Goal: Information Seeking & Learning: Compare options

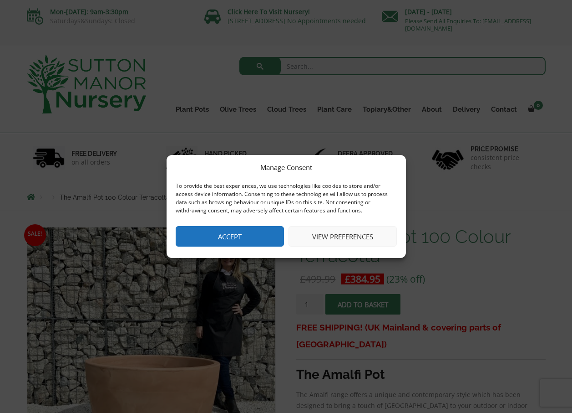
click at [239, 239] on button "Accept" at bounding box center [230, 236] width 108 height 20
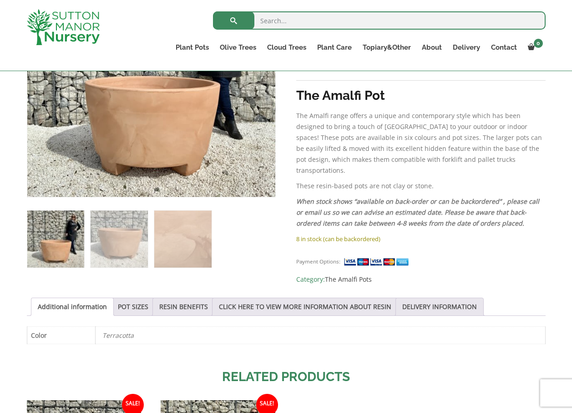
scroll to position [273, 0]
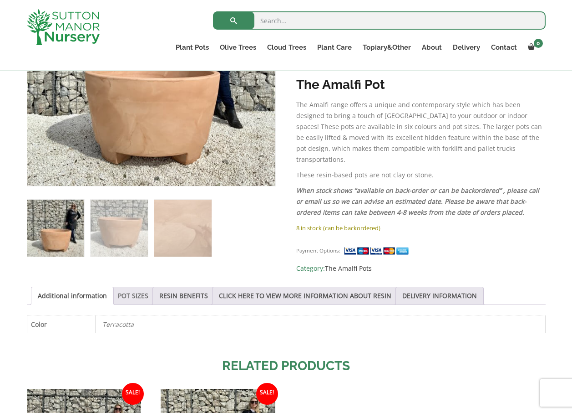
click at [132, 290] on link "POT SIZES" at bounding box center [133, 295] width 31 height 17
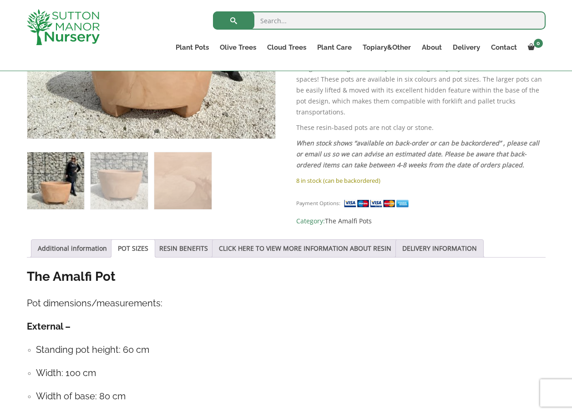
scroll to position [319, 0]
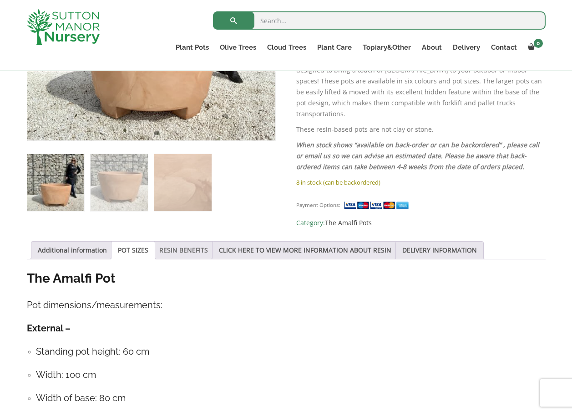
click at [183, 247] on link "RESIN BENEFITS" at bounding box center [183, 249] width 49 height 17
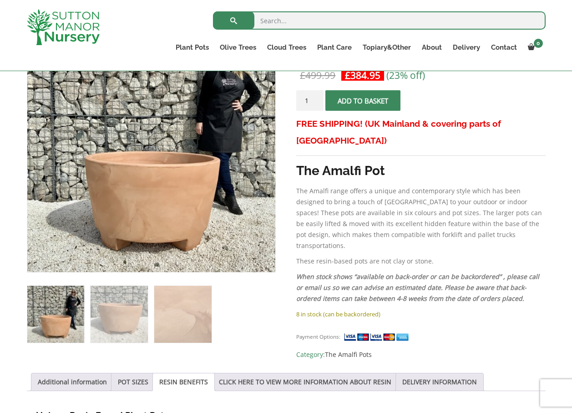
scroll to position [182, 0]
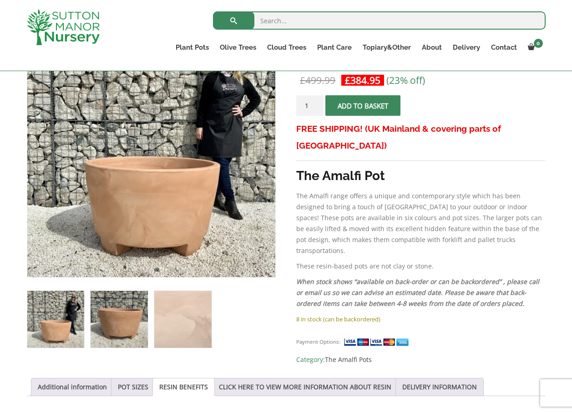
click at [125, 321] on img at bounding box center [119, 318] width 57 height 57
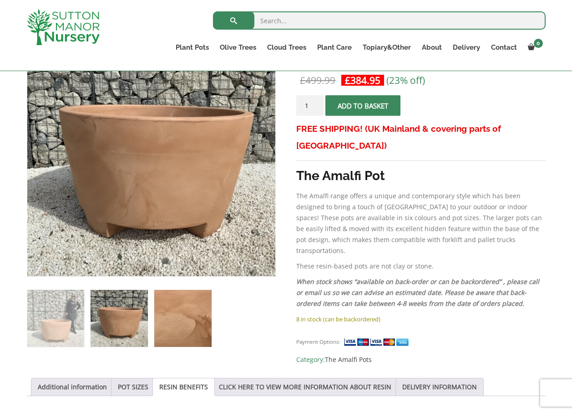
click at [166, 320] on img at bounding box center [182, 318] width 57 height 57
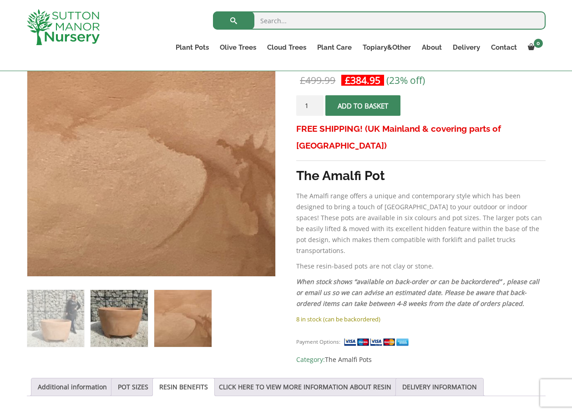
click at [117, 318] on img at bounding box center [119, 318] width 57 height 57
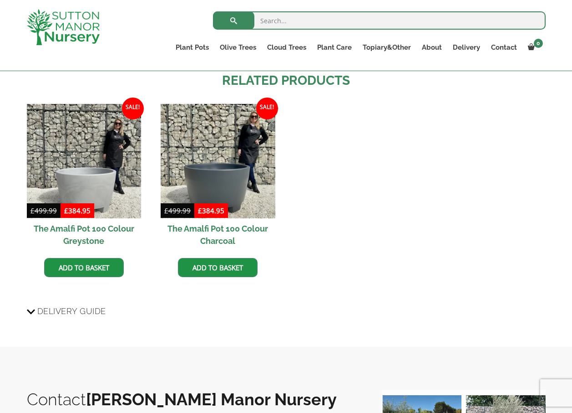
scroll to position [729, 0]
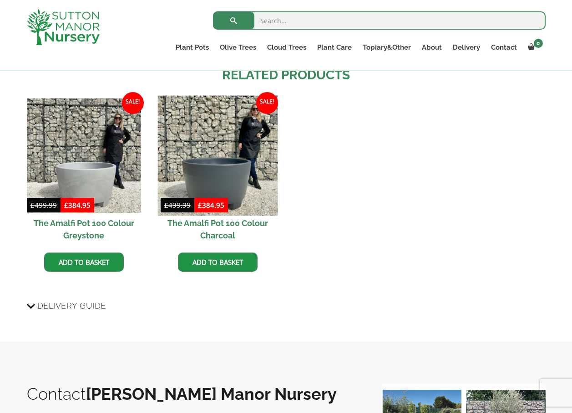
click at [235, 165] on img at bounding box center [218, 156] width 120 height 120
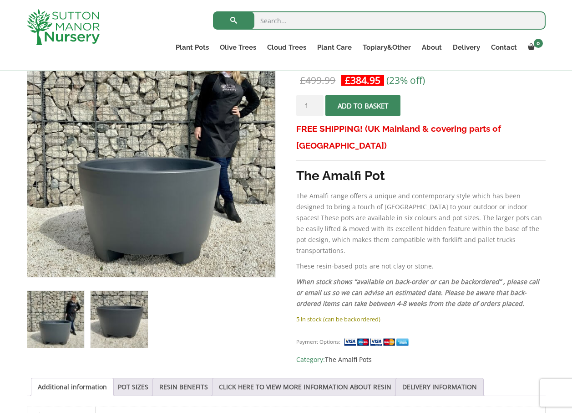
click at [133, 314] on img at bounding box center [119, 318] width 57 height 57
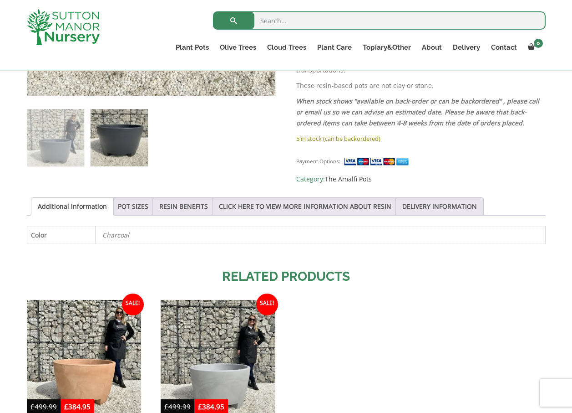
scroll to position [364, 0]
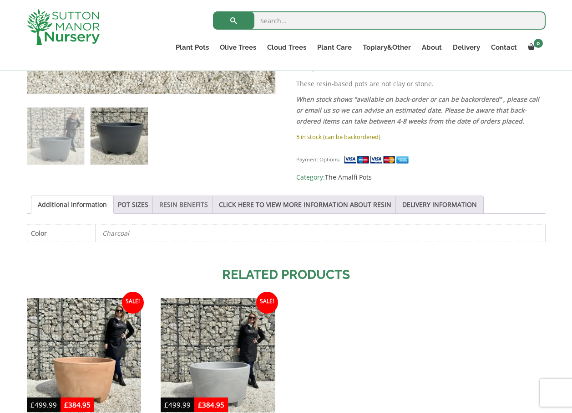
click at [178, 200] on link "RESIN BENEFITS" at bounding box center [183, 204] width 49 height 17
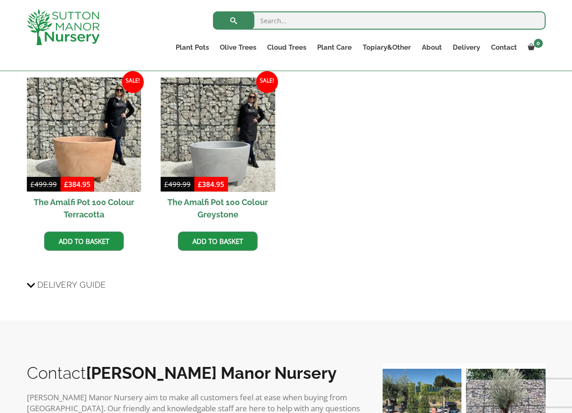
scroll to position [774, 0]
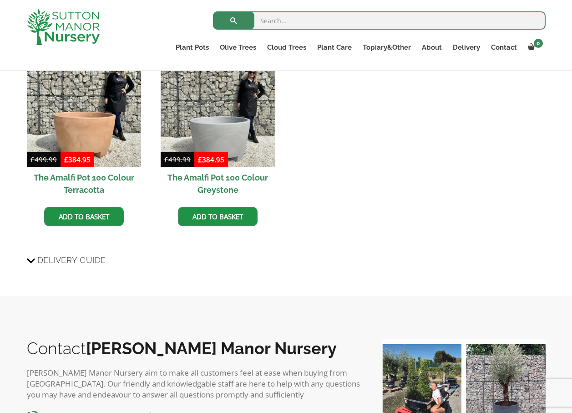
click at [71, 253] on span "Delivery Guide" at bounding box center [71, 259] width 69 height 17
click at [0, 0] on input "Delivery Guide" at bounding box center [0, 0] width 0 height 0
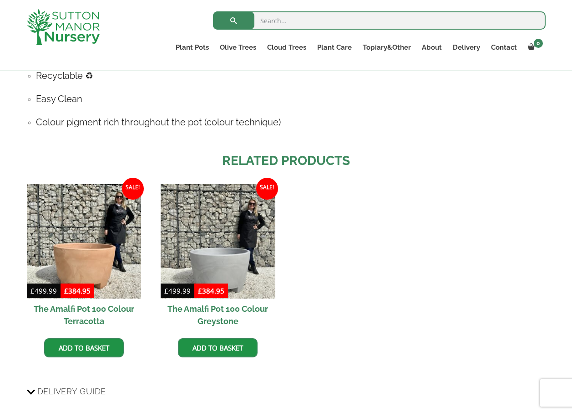
scroll to position [619, 0]
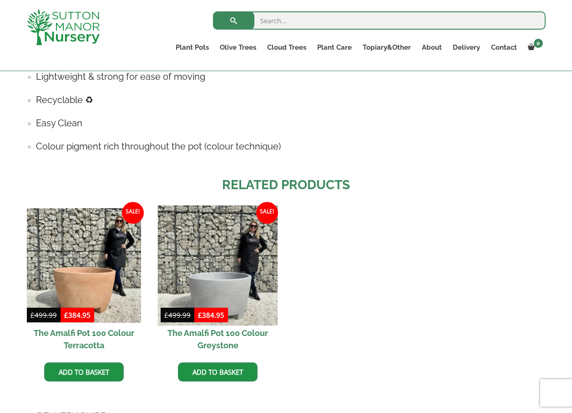
click at [240, 279] on img at bounding box center [218, 265] width 120 height 120
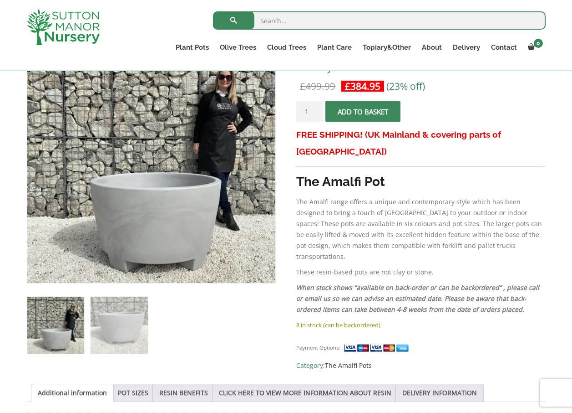
scroll to position [182, 0]
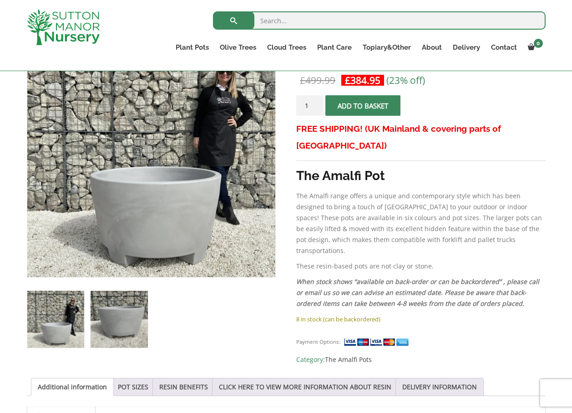
click at [111, 311] on img at bounding box center [119, 318] width 57 height 57
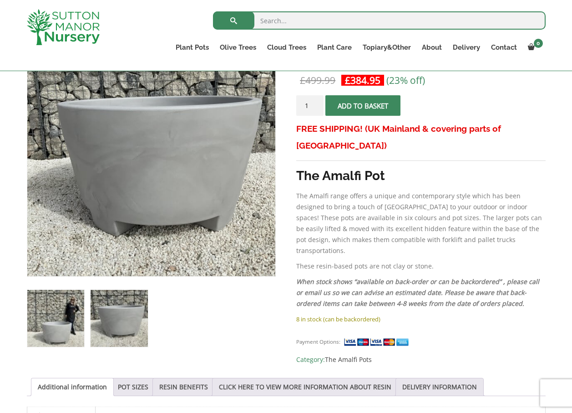
click at [51, 321] on img at bounding box center [55, 318] width 57 height 57
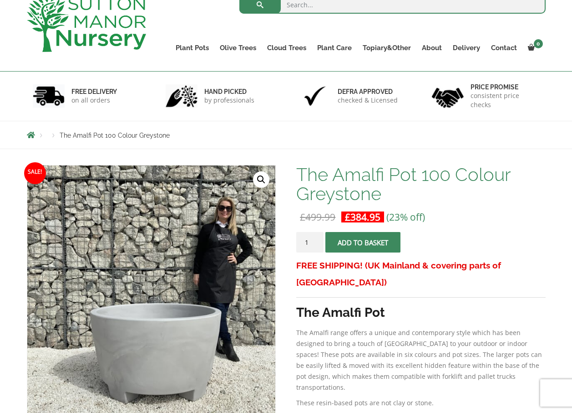
scroll to position [46, 0]
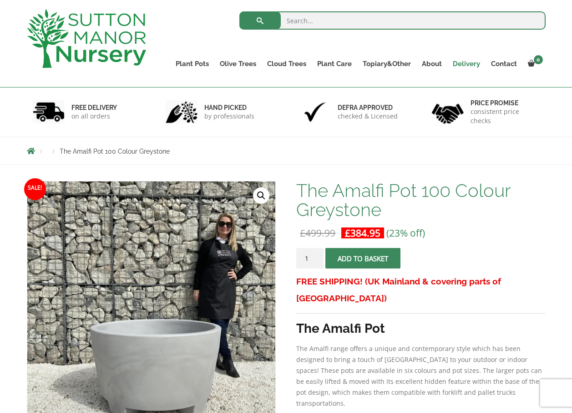
click at [469, 65] on link "Delivery" at bounding box center [467, 63] width 38 height 13
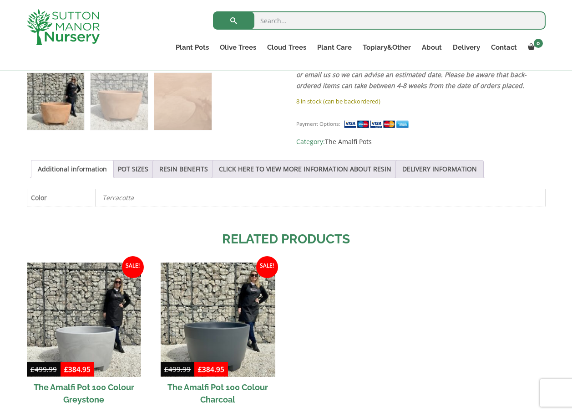
scroll to position [410, 0]
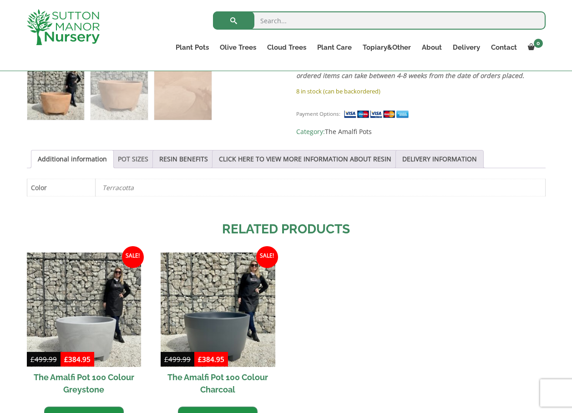
click at [122, 153] on link "POT SIZES" at bounding box center [133, 158] width 31 height 17
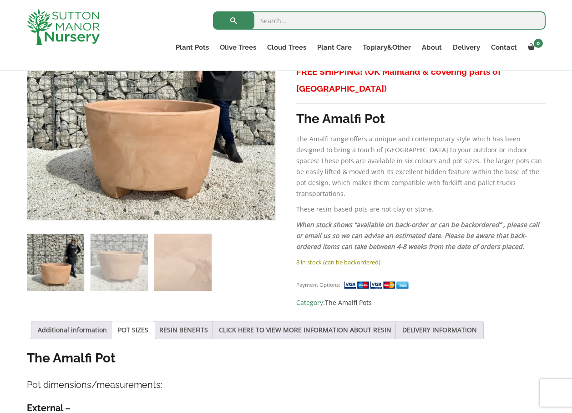
scroll to position [228, 0]
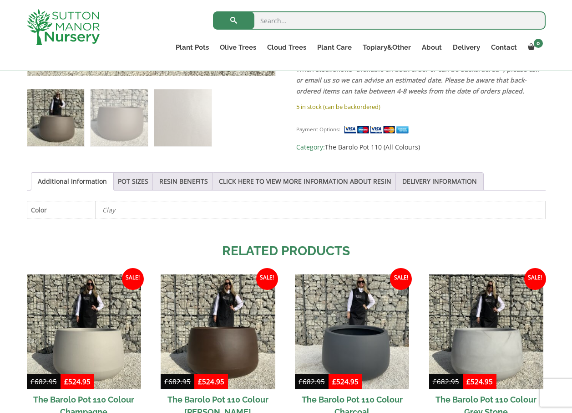
scroll to position [410, 0]
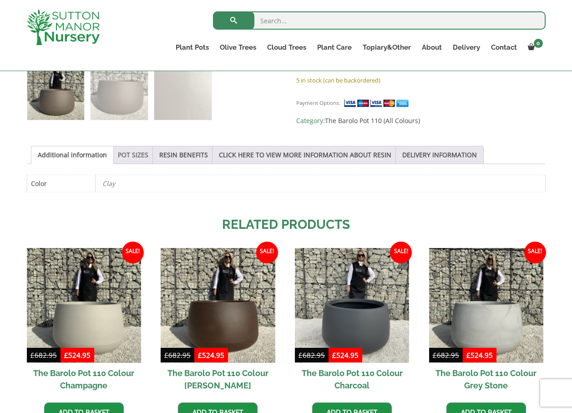
click at [128, 157] on link "POT SIZES" at bounding box center [133, 154] width 31 height 17
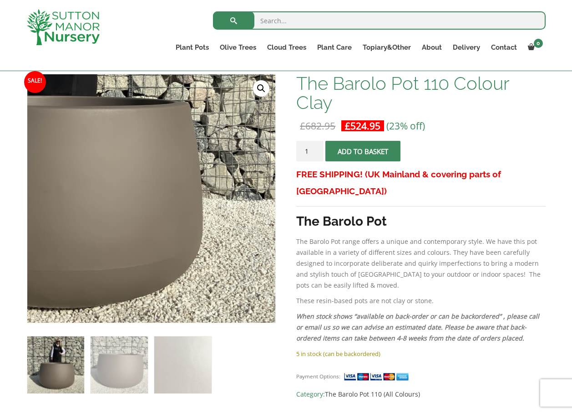
scroll to position [91, 0]
